Goal: Task Accomplishment & Management: Use online tool/utility

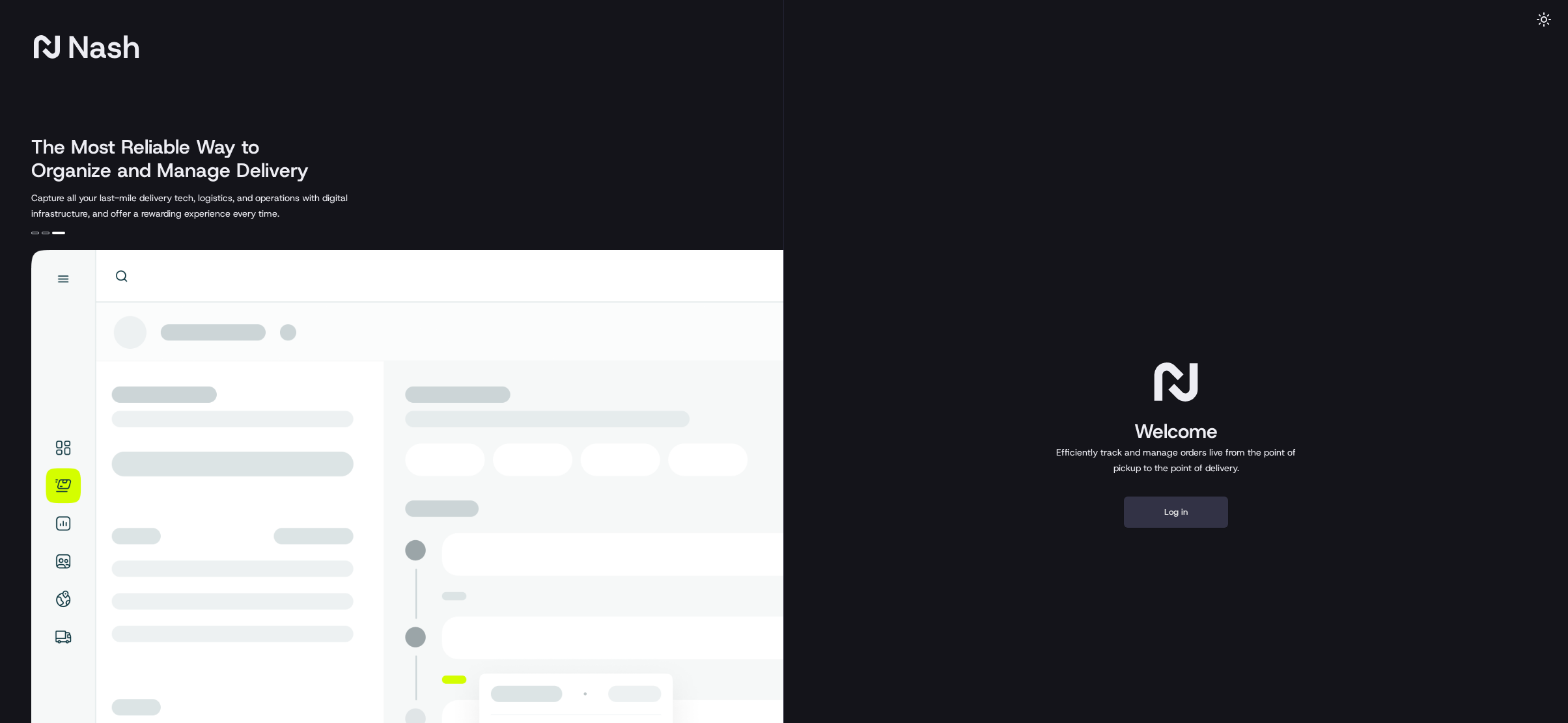
click at [1160, 509] on button "Log in" at bounding box center [1175, 512] width 104 height 32
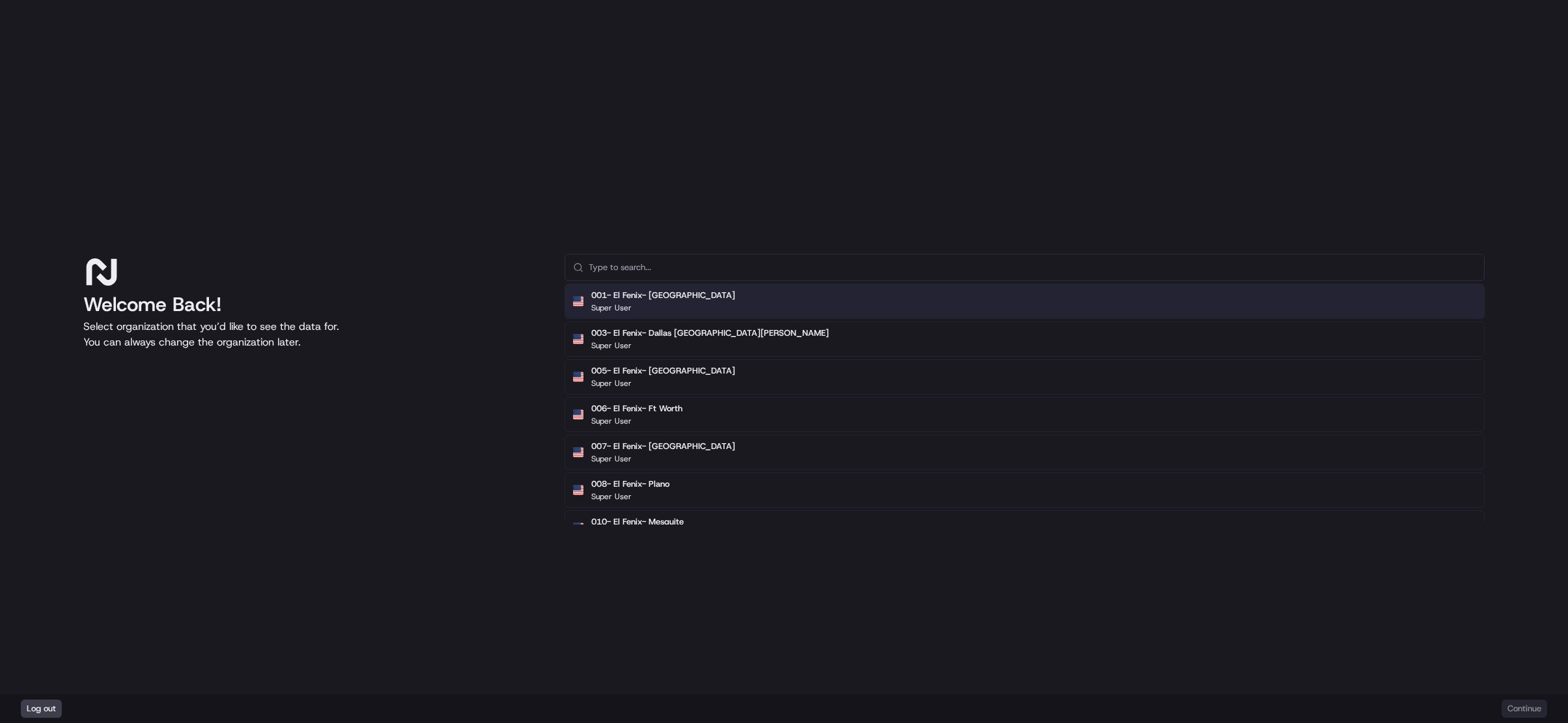
click at [404, 115] on div "Welcome Back! Select organization that you’d like to see the data for. You can …" at bounding box center [784, 347] width 1568 height 695
click at [639, 261] on input "text" at bounding box center [1032, 267] width 888 height 26
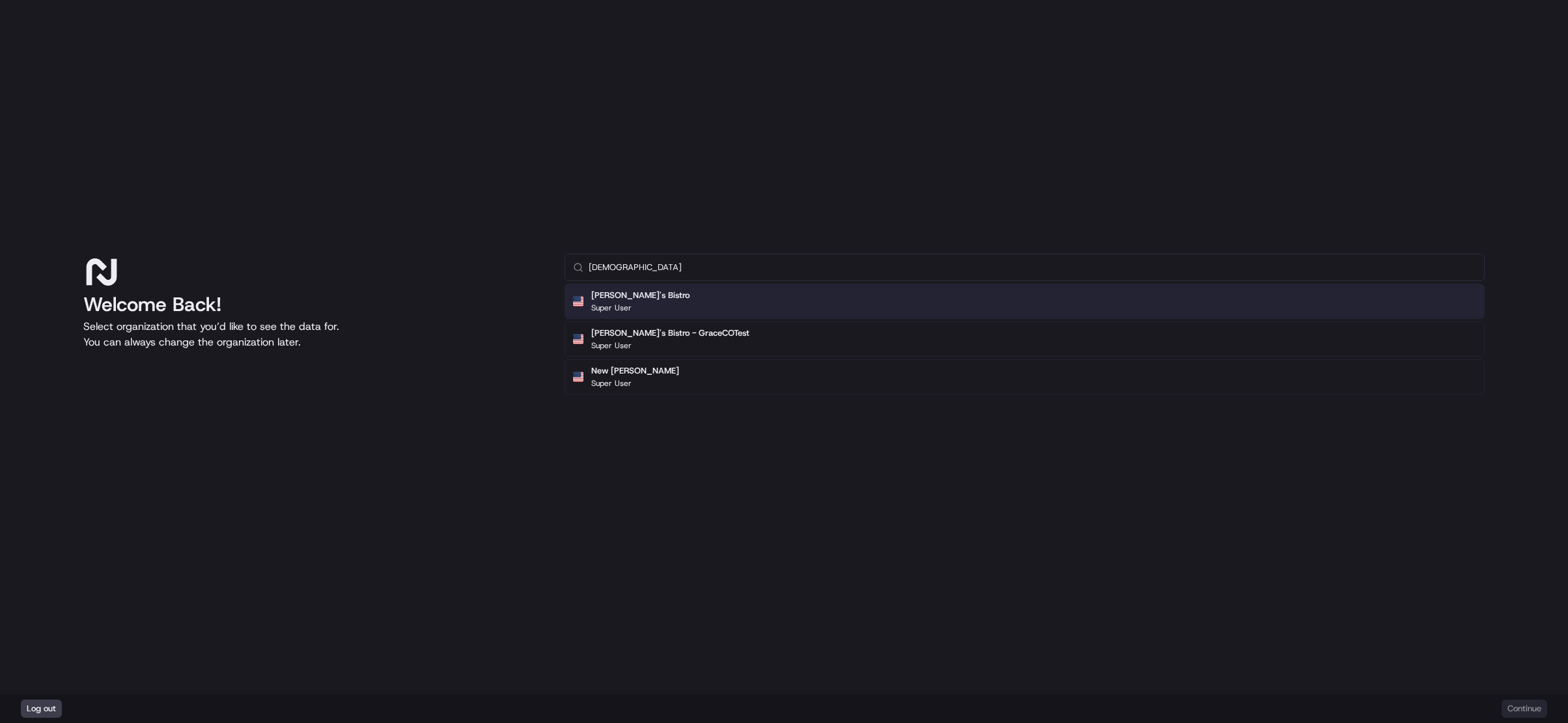
type input "[DEMOGRAPHIC_DATA]"
click button "Continue" at bounding box center [1524, 709] width 46 height 18
